Goal: Communication & Community: Answer question/provide support

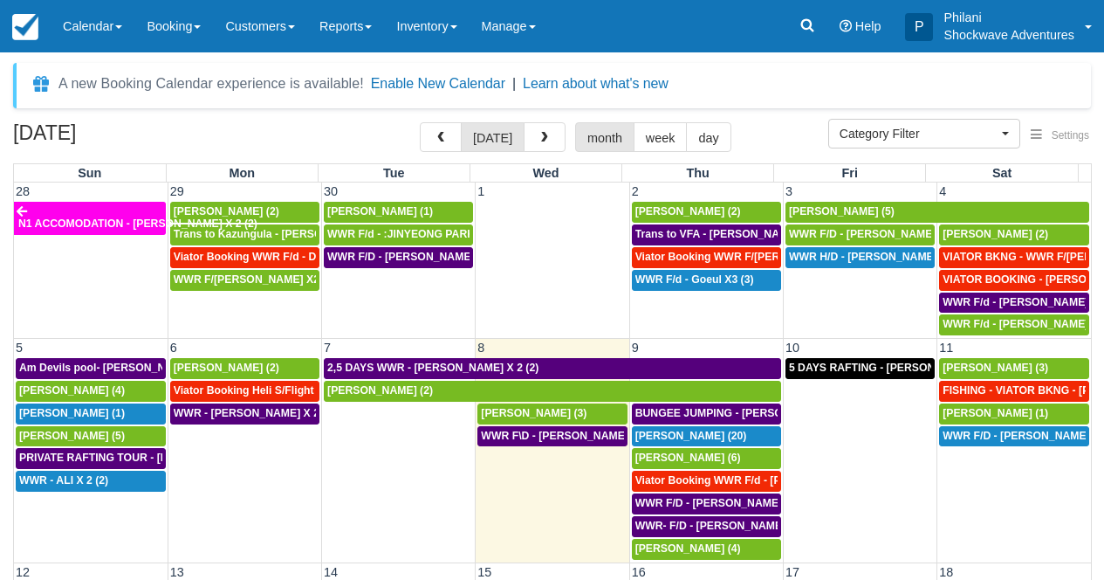
select select
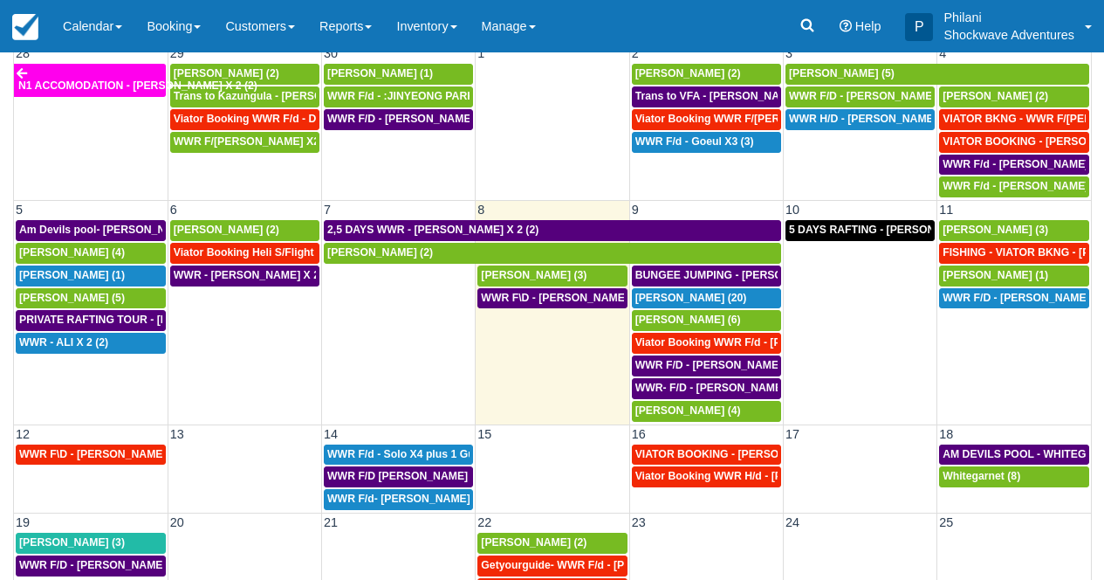
scroll to position [79, 0]
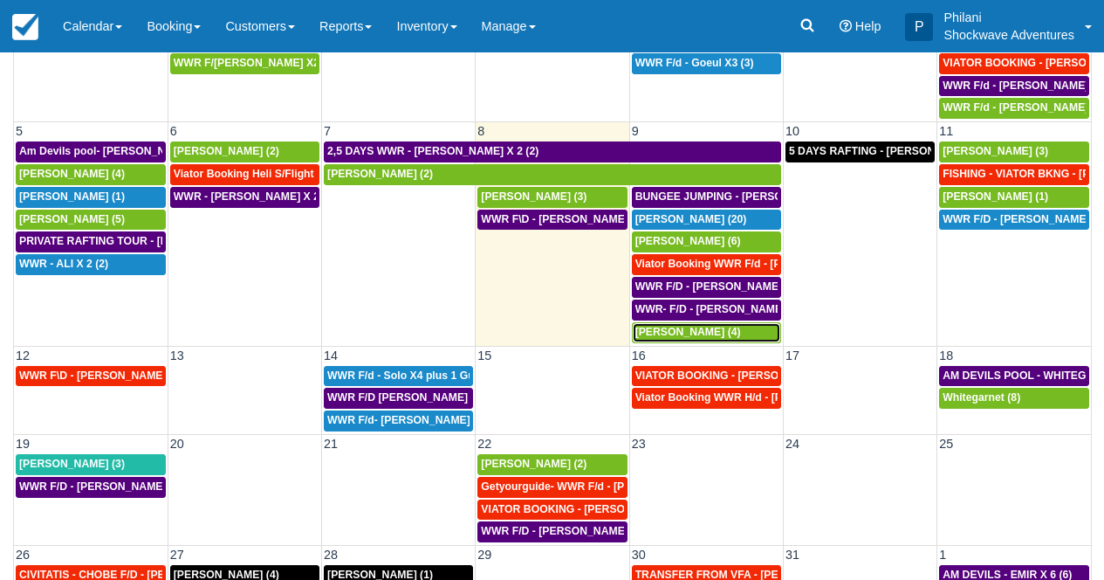
click at [716, 332] on div "[PERSON_NAME] (4)" at bounding box center [706, 333] width 142 height 14
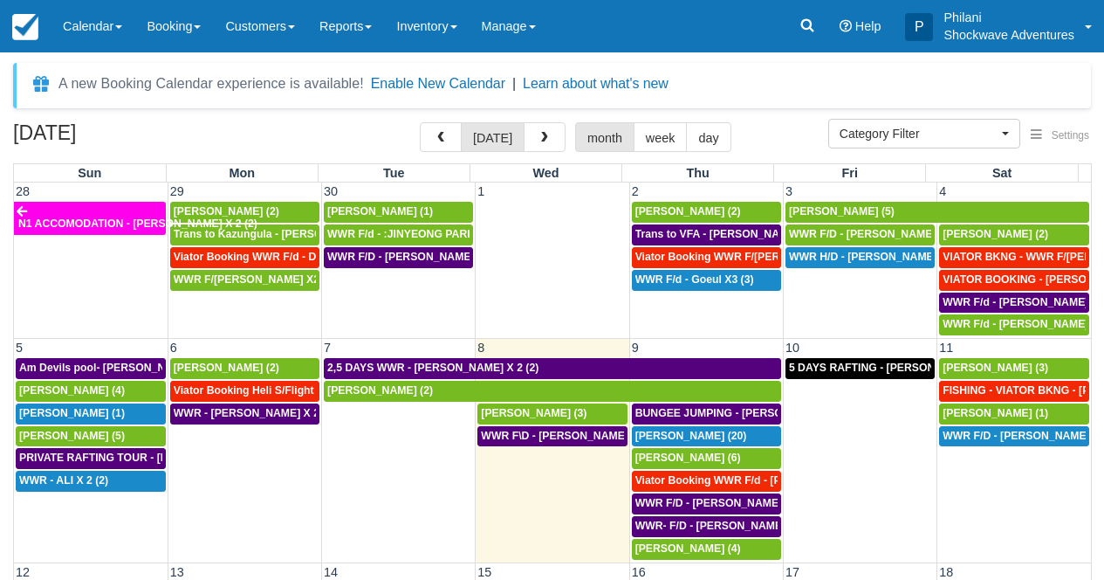
select select
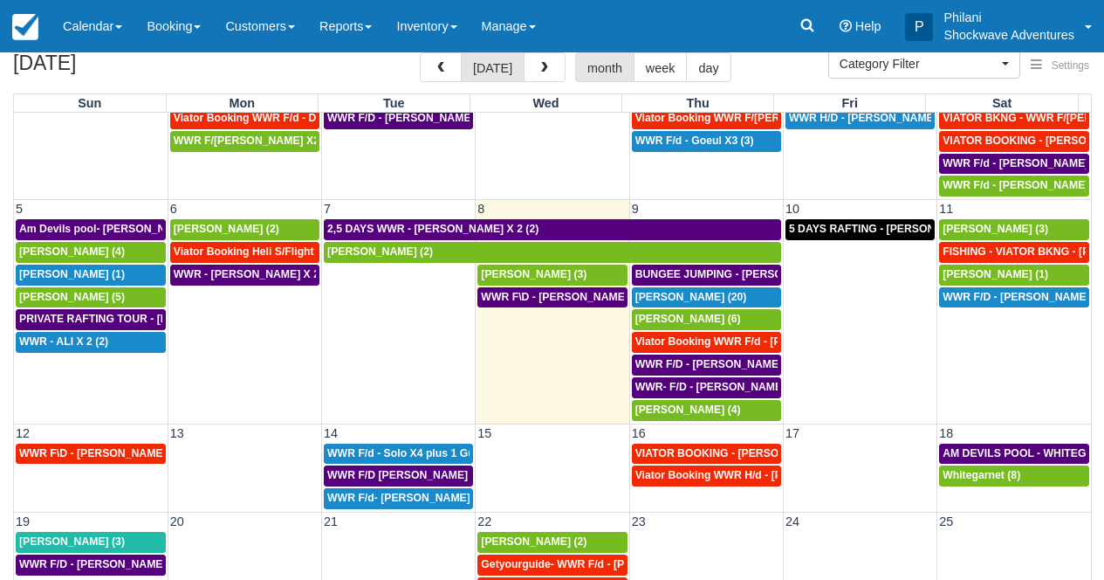
scroll to position [57, 0]
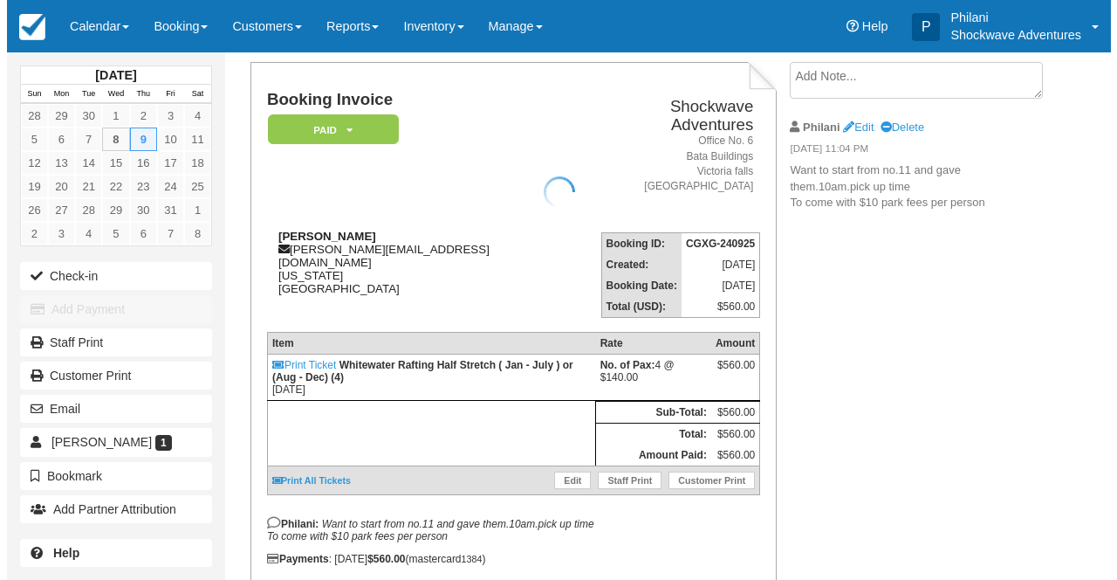
scroll to position [98, 0]
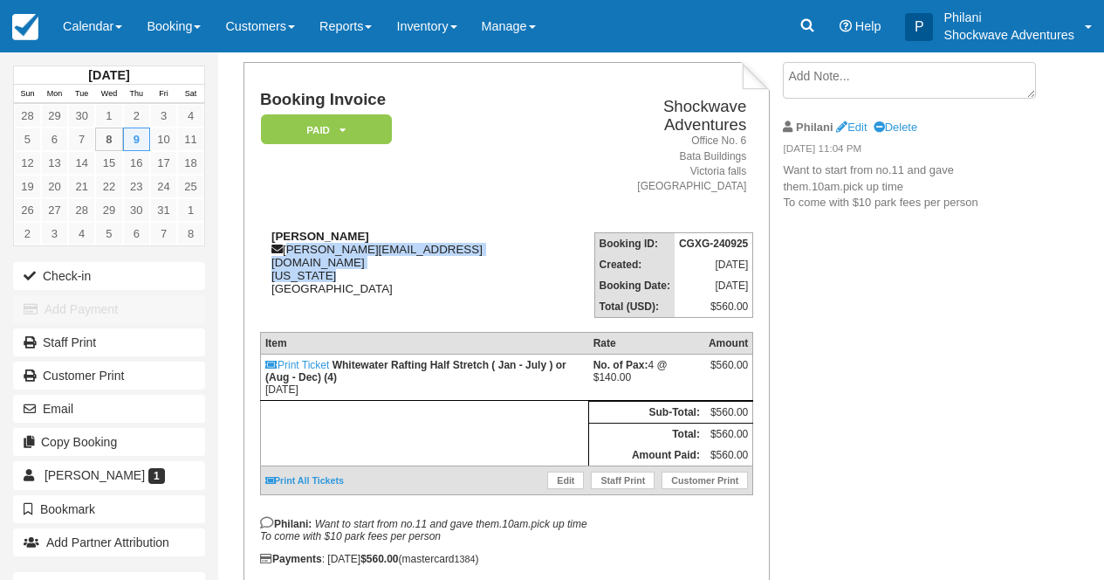
drag, startPoint x: 285, startPoint y: 236, endPoint x: 417, endPoint y: 243, distance: 132.0
click at [417, 243] on div "Yuliya Stadnik julia_kostuseva@mail.ru California United States" at bounding box center [416, 262] width 312 height 65
drag, startPoint x: 435, startPoint y: 246, endPoint x: 287, endPoint y: 238, distance: 147.7
click at [435, 246] on div "Yuliya Stadnik julia_kostuseva@mail.ru California United States" at bounding box center [416, 262] width 312 height 65
drag, startPoint x: 286, startPoint y: 234, endPoint x: 444, endPoint y: 236, distance: 158.0
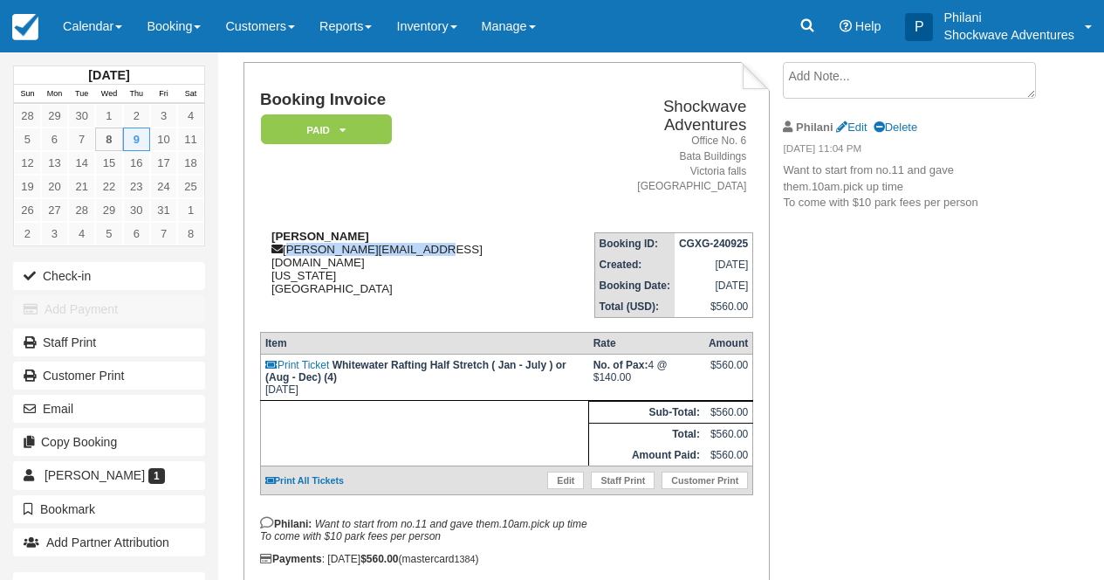
click at [444, 236] on div "Yuliya Stadnik julia_kostuseva@mail.ru California United States" at bounding box center [416, 262] width 312 height 65
copy div "julia_kostuseva@mail.ru"
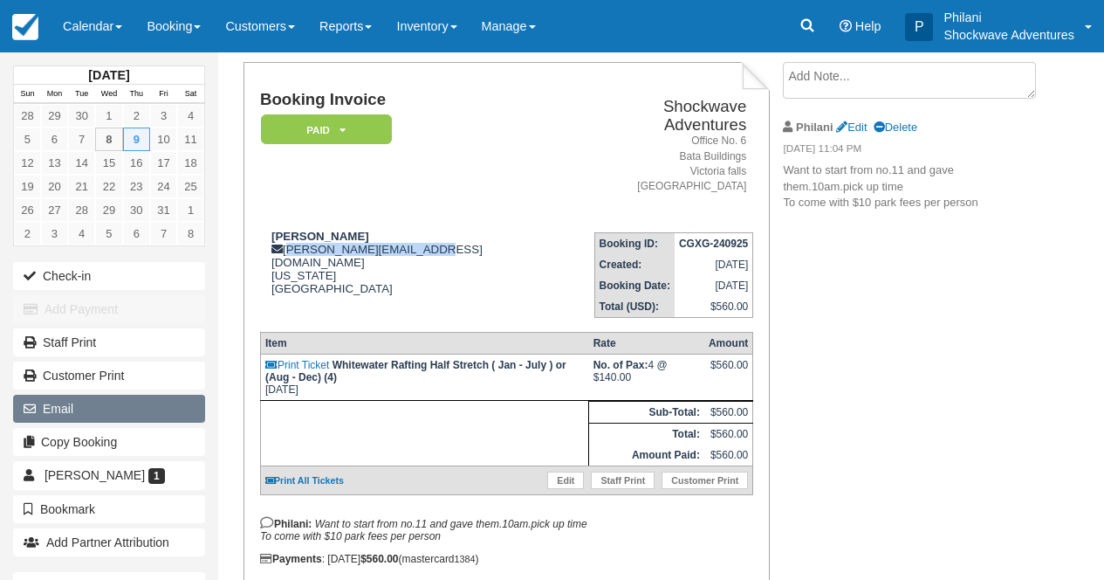
click at [125, 415] on button "Email" at bounding box center [109, 409] width 192 height 28
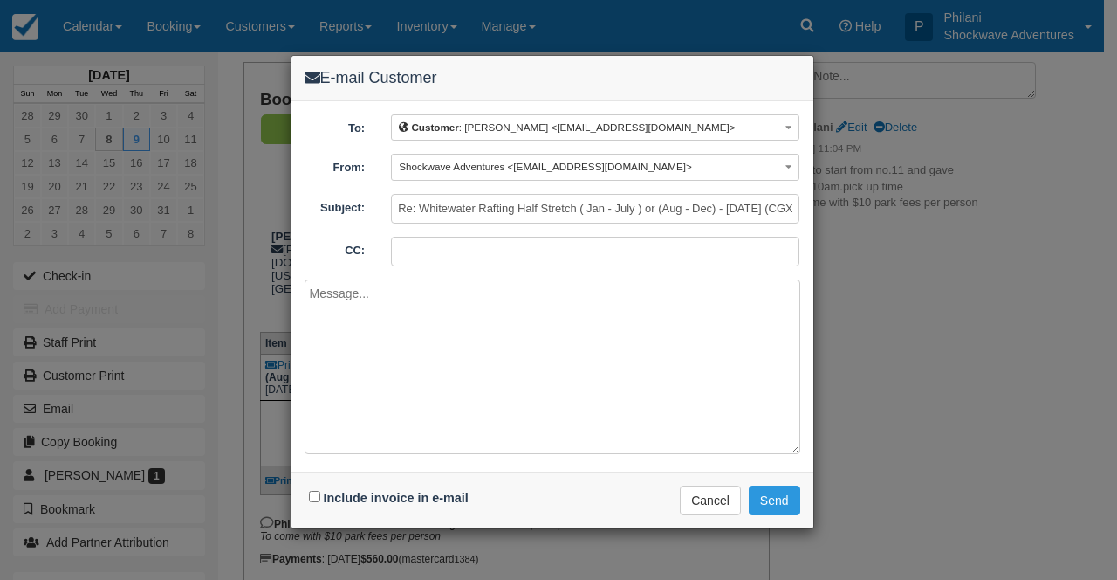
click at [459, 333] on textarea at bounding box center [553, 366] width 496 height 175
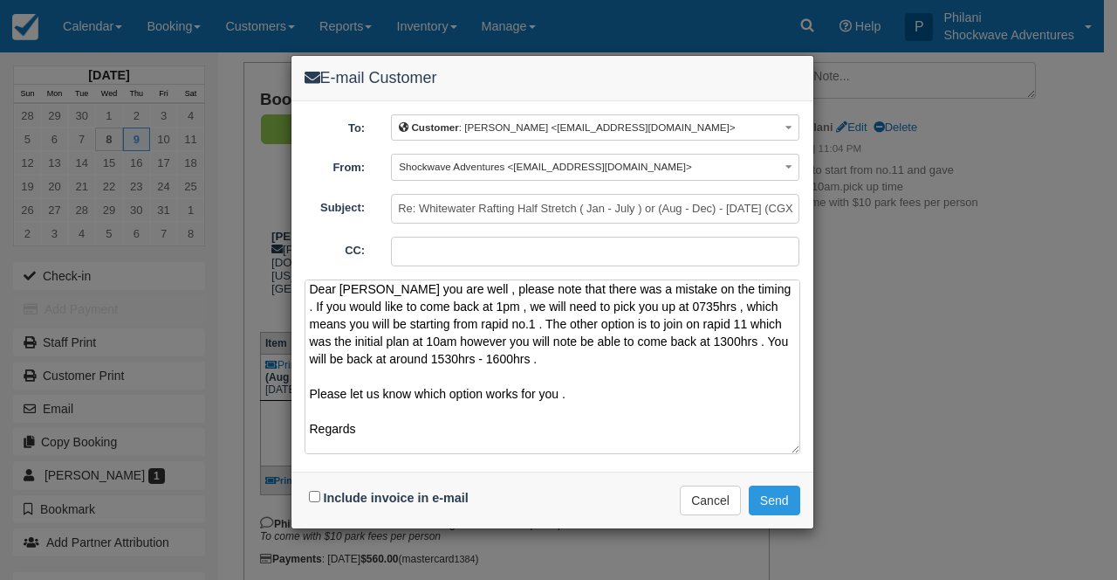
scroll to position [0, 0]
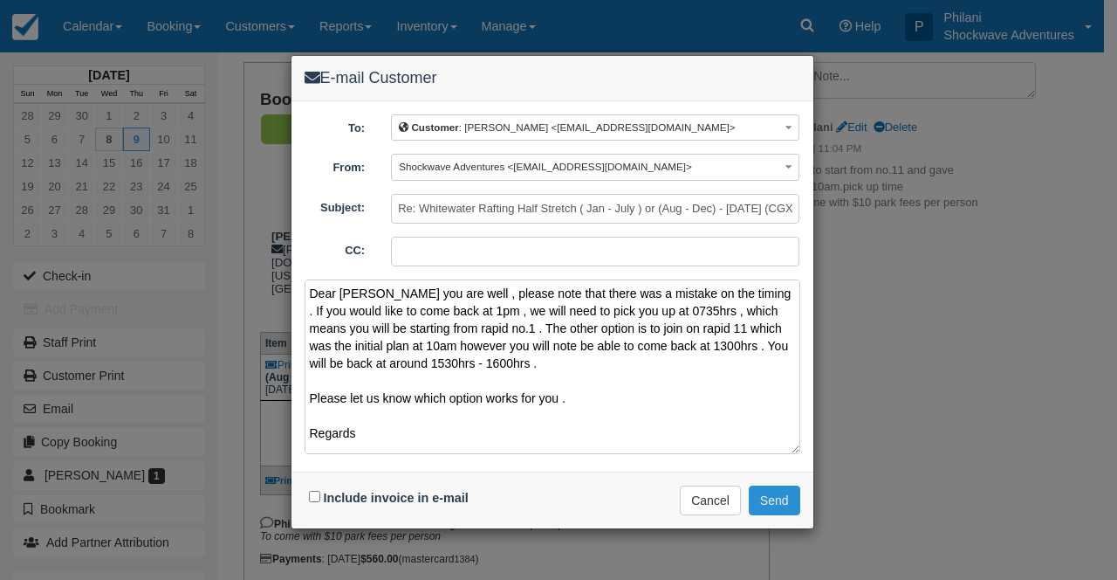
type textarea "Dear Yuliya Hope you are well , please note that there was a mistake on the tim…"
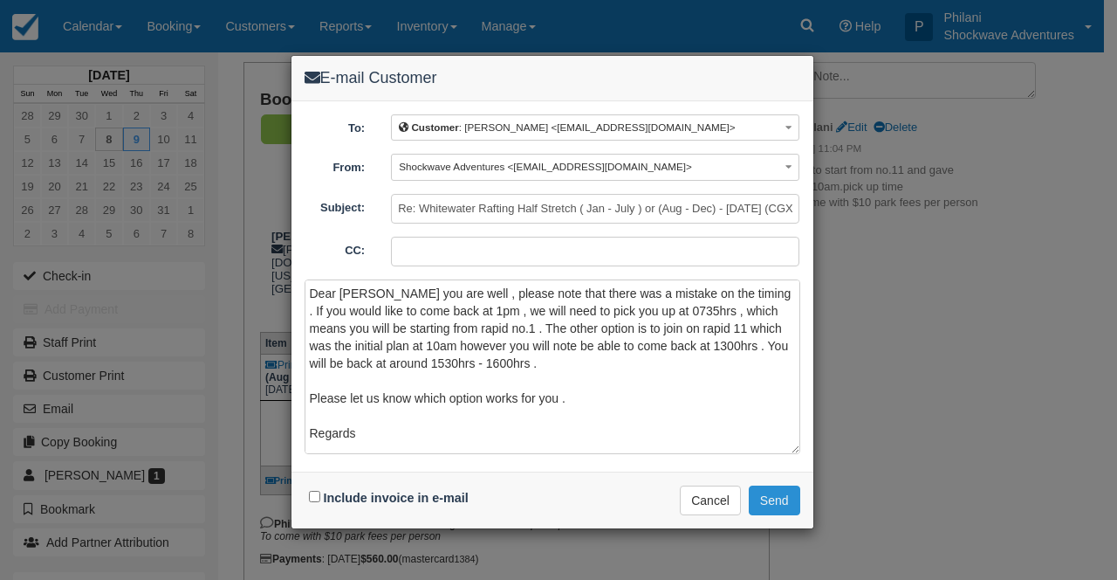
click at [790, 496] on button "Send" at bounding box center [774, 500] width 51 height 30
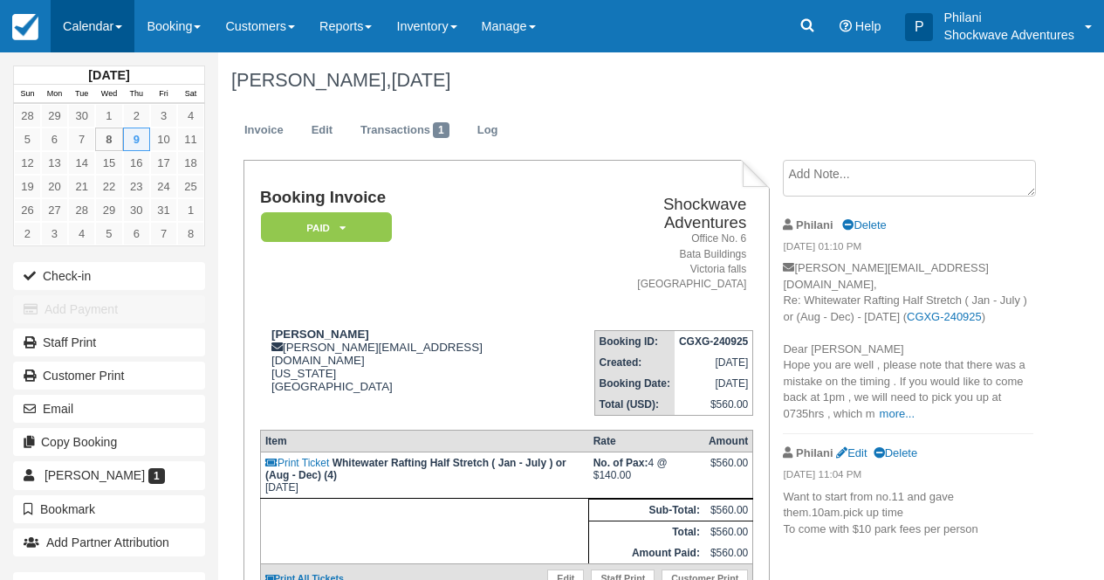
click at [115, 23] on link "Calendar" at bounding box center [93, 26] width 84 height 52
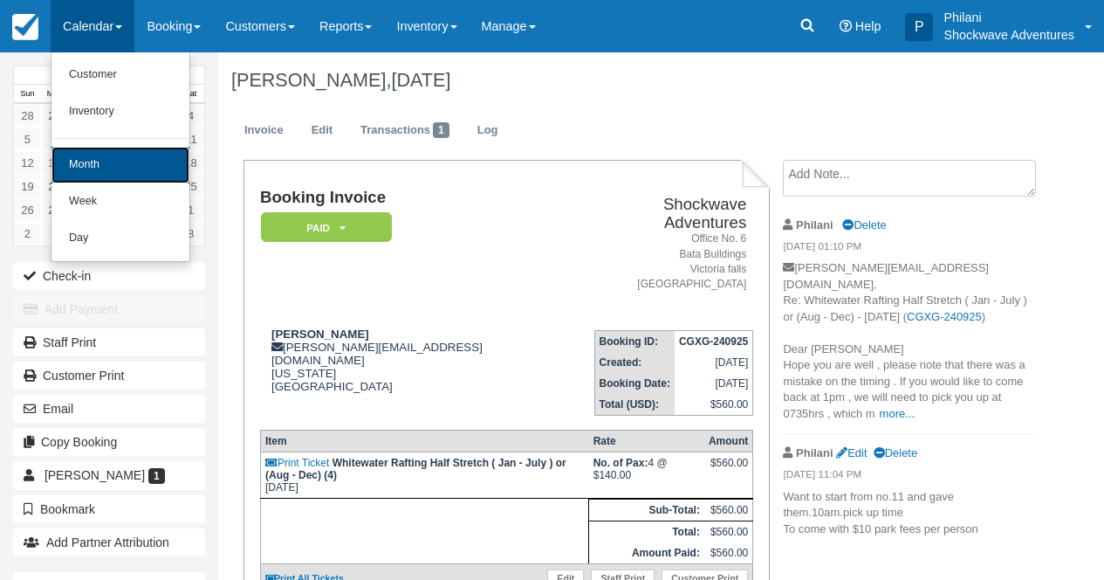
click at [139, 153] on link "Month" at bounding box center [120, 165] width 138 height 37
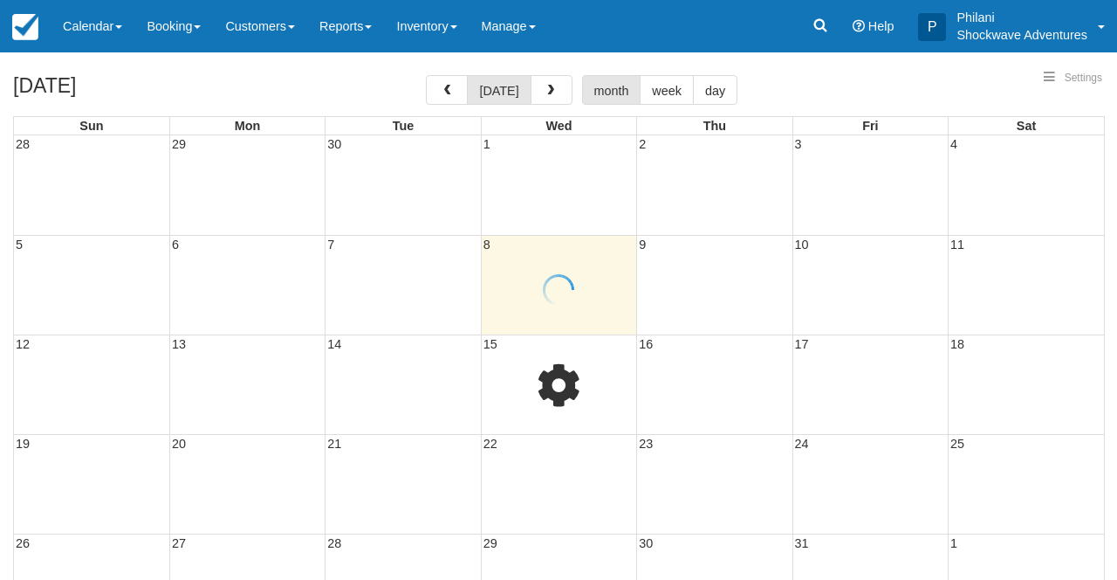
select select
